Goal: Use online tool/utility: Utilize a website feature to perform a specific function

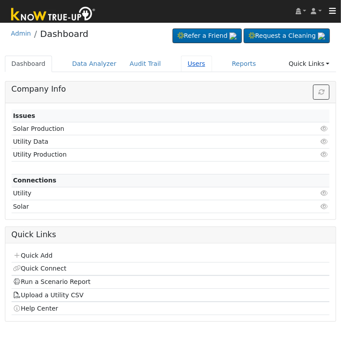
click at [186, 65] on link "Users" at bounding box center [196, 64] width 31 height 16
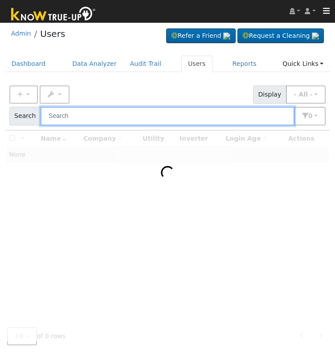
click at [119, 117] on input "text" at bounding box center [167, 116] width 254 height 18
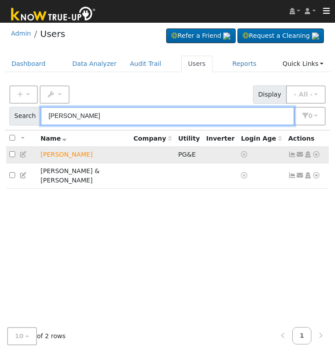
type input "[PERSON_NAME]"
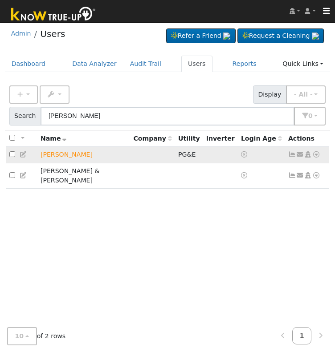
click at [318, 156] on icon at bounding box center [316, 154] width 8 height 6
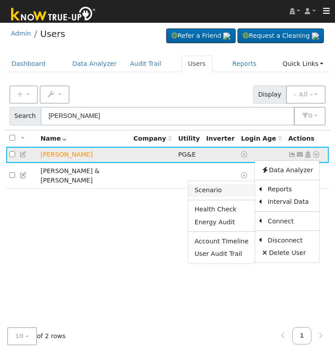
click at [217, 189] on link "Scenario" at bounding box center [221, 190] width 66 height 12
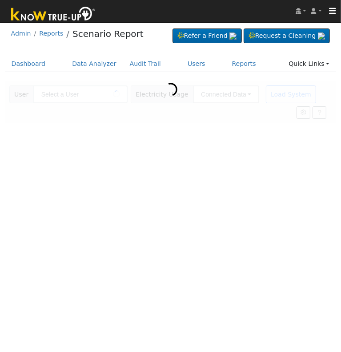
type input "[PERSON_NAME]"
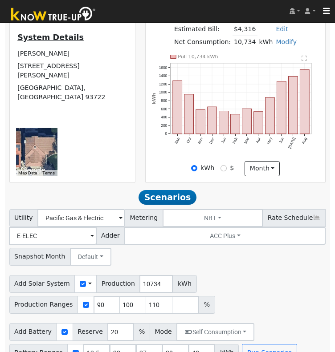
scroll to position [229, 0]
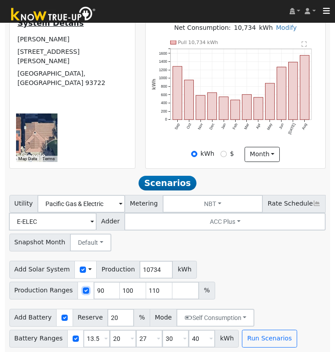
click at [83, 291] on input "checkbox" at bounding box center [86, 290] width 6 height 6
checkbox input "false"
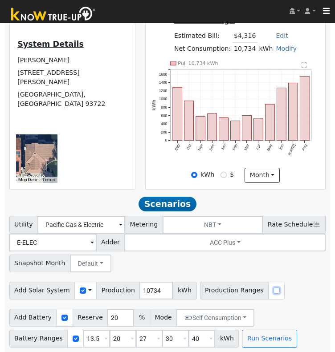
scroll to position [207, 0]
click at [139, 292] on input "10734" at bounding box center [155, 291] width 33 height 18
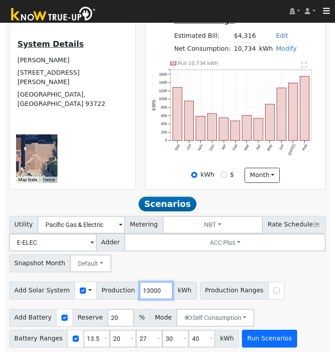
type input "13000"
click at [246, 341] on button "Run Scenarios" at bounding box center [269, 339] width 55 height 18
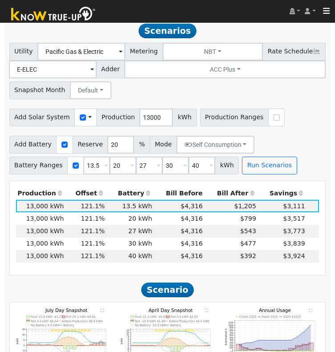
scroll to position [377, 0]
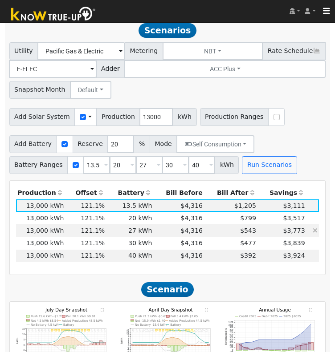
click at [243, 237] on td "$543" at bounding box center [230, 230] width 53 height 12
